Goal: Information Seeking & Learning: Learn about a topic

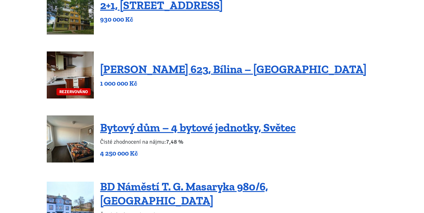
scroll to position [251, 0]
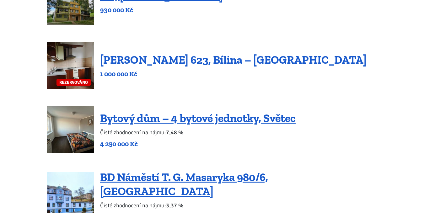
click at [133, 56] on link "[PERSON_NAME] 623, Bílina – [GEOGRAPHIC_DATA]" at bounding box center [233, 59] width 266 height 13
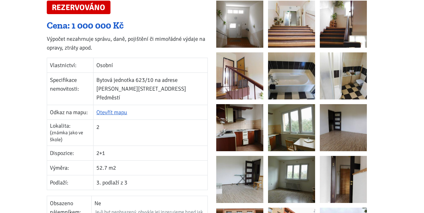
scroll to position [125, 0]
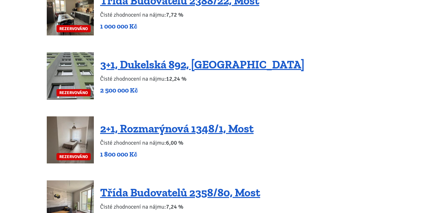
scroll to position [1505, 0]
